Goal: Navigation & Orientation: Understand site structure

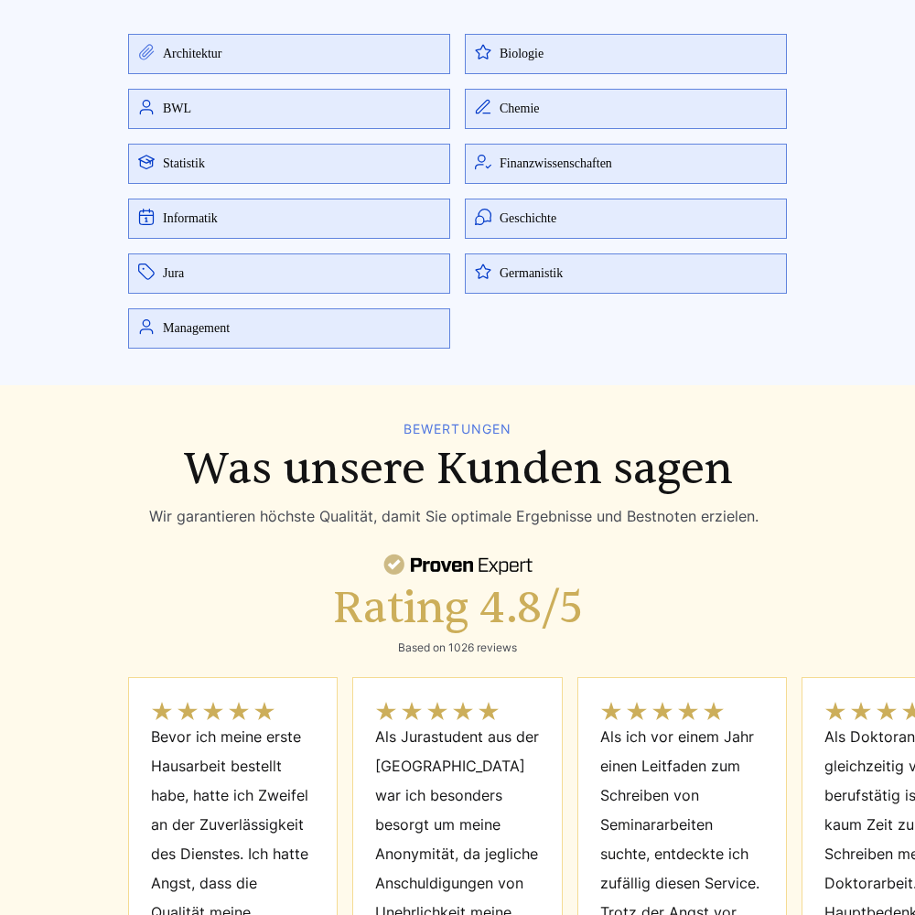
scroll to position [8238, 0]
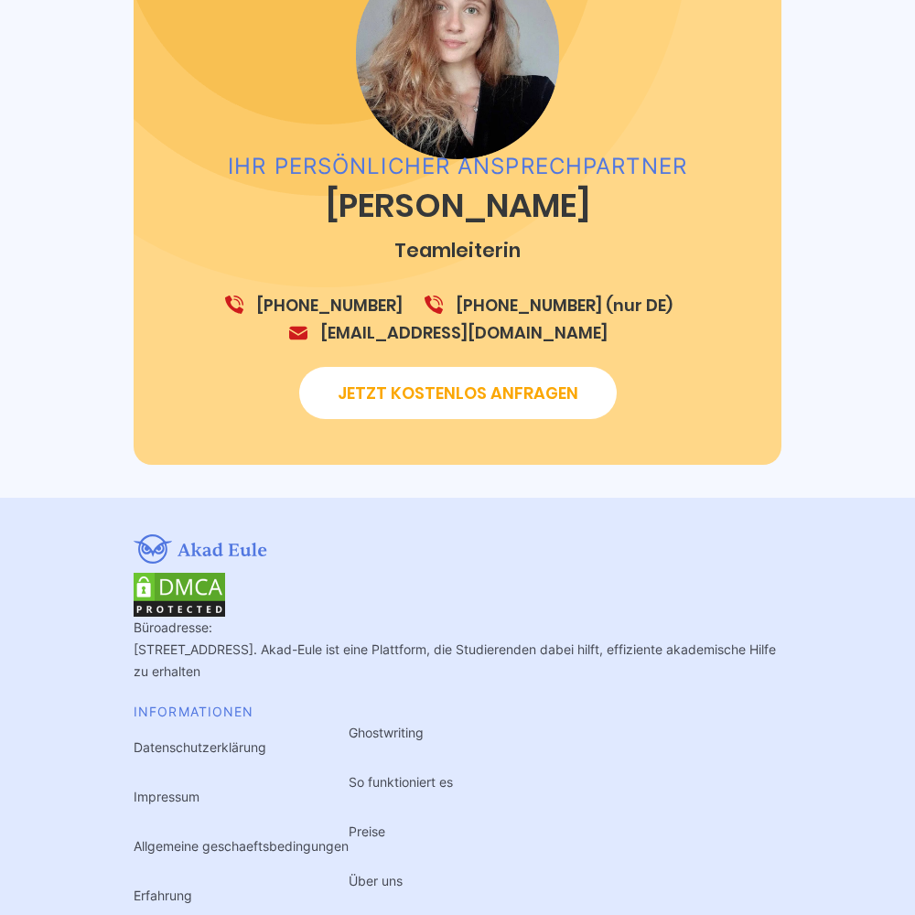
scroll to position [3246, 0]
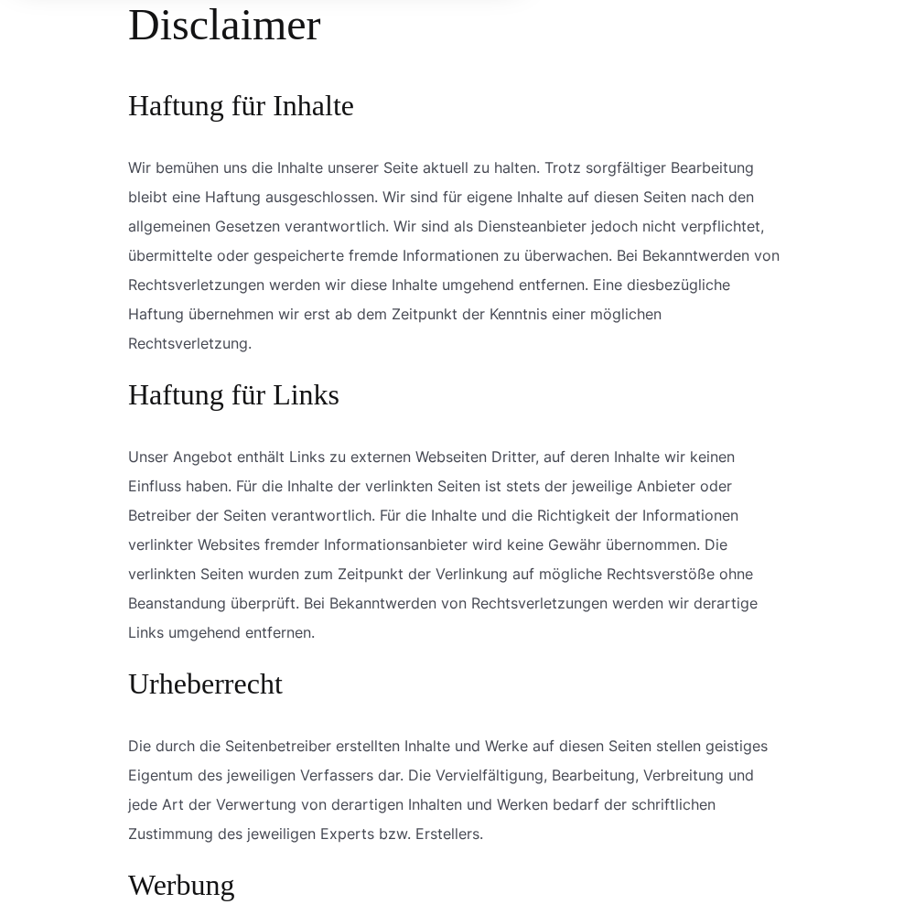
scroll to position [1707, 0]
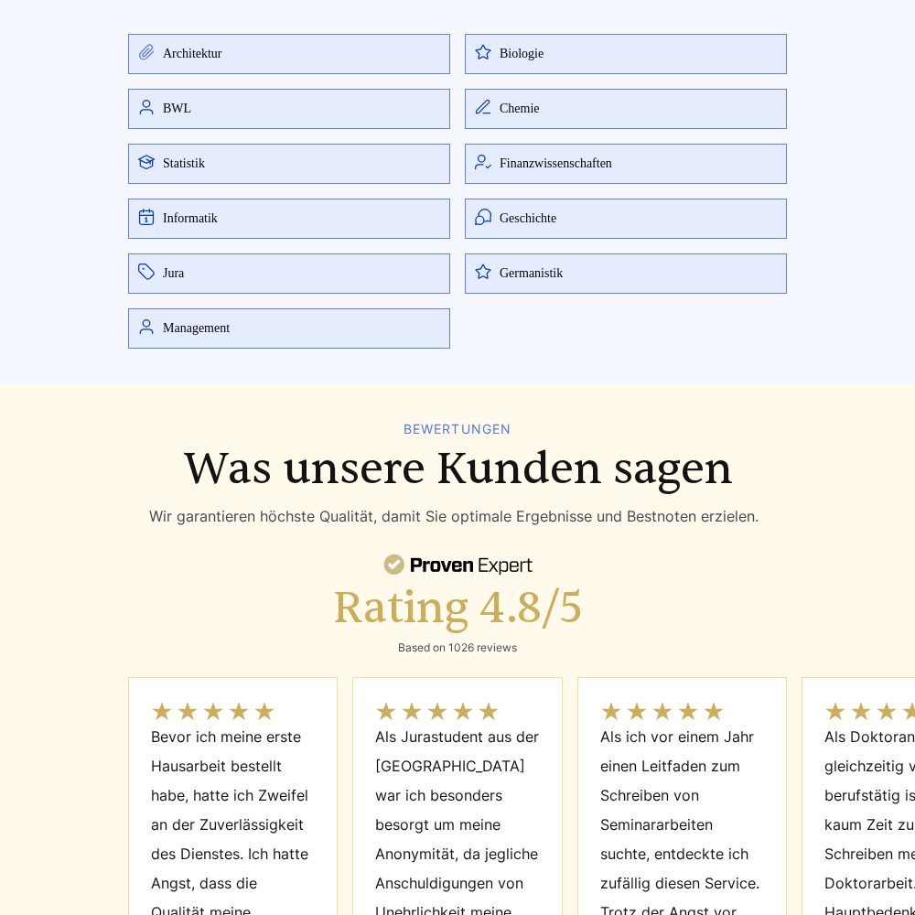
scroll to position [8238, 0]
